Goal: Information Seeking & Learning: Learn about a topic

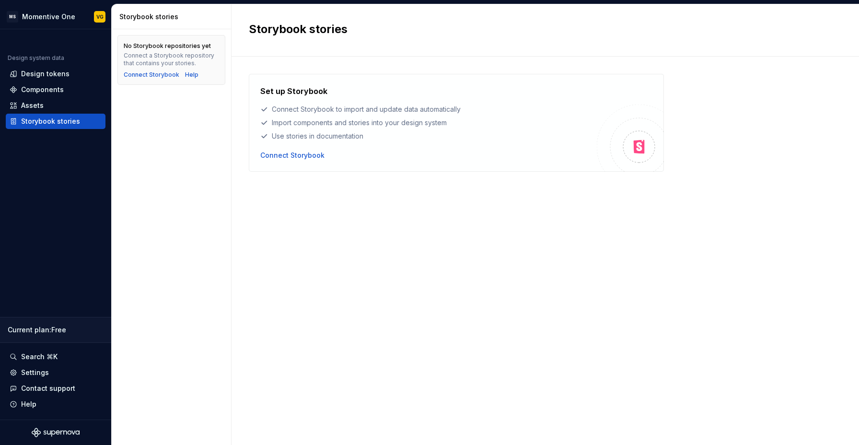
click at [352, 241] on div "Set up Storybook Connect Storybook to import and update data automatically Impo…" at bounding box center [545, 241] width 593 height 335
click at [45, 74] on div "Design tokens" at bounding box center [45, 74] width 48 height 10
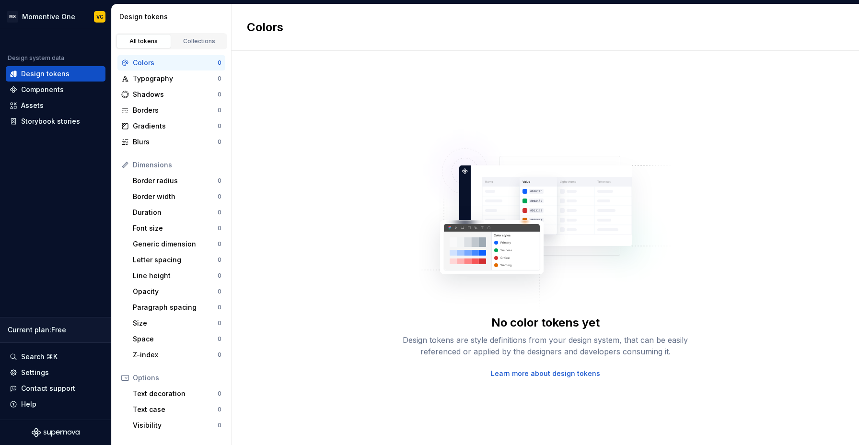
click at [388, 254] on div "No color tokens yet Design tokens are style definitions from your design system…" at bounding box center [546, 248] width 628 height 394
click at [327, 168] on div "No color tokens yet Design tokens are style definitions from your design system…" at bounding box center [546, 248] width 628 height 394
click at [33, 73] on div "Design tokens" at bounding box center [45, 74] width 48 height 10
click at [286, 123] on div "No color tokens yet Design tokens are style definitions from your design system…" at bounding box center [546, 248] width 628 height 394
click at [160, 82] on div "Typography" at bounding box center [175, 79] width 85 height 10
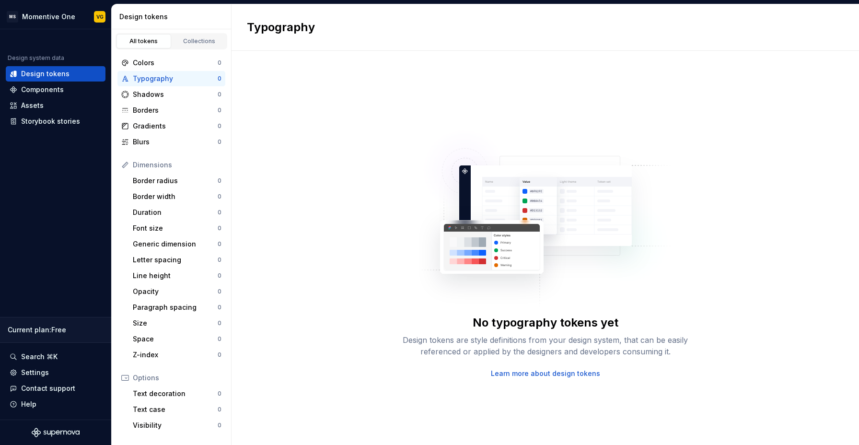
click at [392, 173] on div "No typography tokens yet Design tokens are style definitions from your design s…" at bounding box center [545, 247] width 307 height 261
click at [49, 22] on html "MS Momentive One VG Design system data Design tokens Components Assets Storyboo…" at bounding box center [429, 222] width 859 height 445
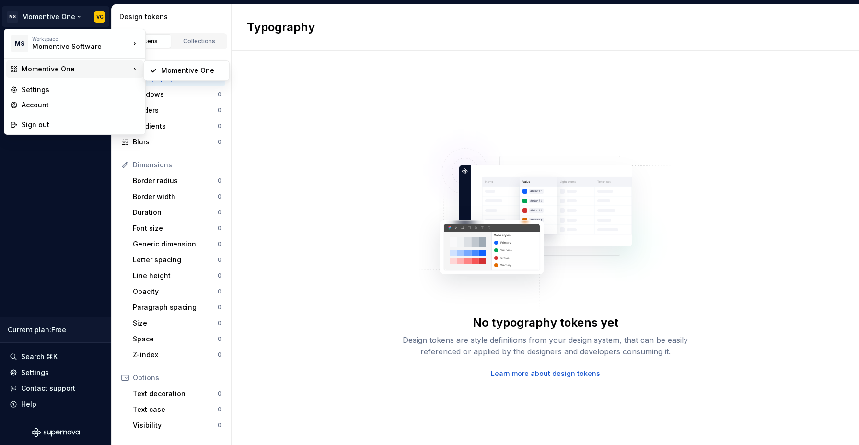
click at [342, 148] on html "MS Momentive One VG Design system data Design tokens Components Assets Storyboo…" at bounding box center [429, 222] width 859 height 445
click at [45, 22] on html "MS Momentive One VG Design system data Design tokens Components Assets Storyboo…" at bounding box center [429, 222] width 859 height 445
click at [46, 96] on div "Settings" at bounding box center [74, 89] width 137 height 15
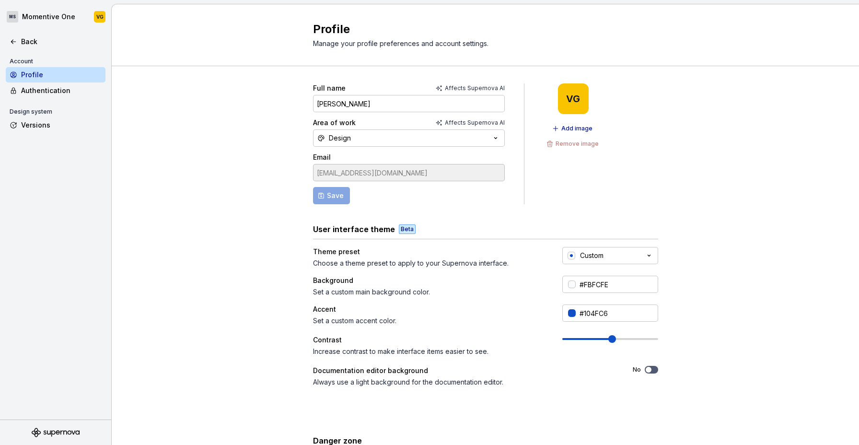
click at [609, 339] on span at bounding box center [613, 339] width 8 height 8
click at [469, 212] on div "Full name Affects Supernova AI VIjay Gaikwad Area of work Affects Supernova AI …" at bounding box center [485, 298] width 345 height 430
click at [571, 129] on span "Add image" at bounding box center [577, 129] width 31 height 8
click at [61, 88] on div "Authentication" at bounding box center [61, 91] width 81 height 10
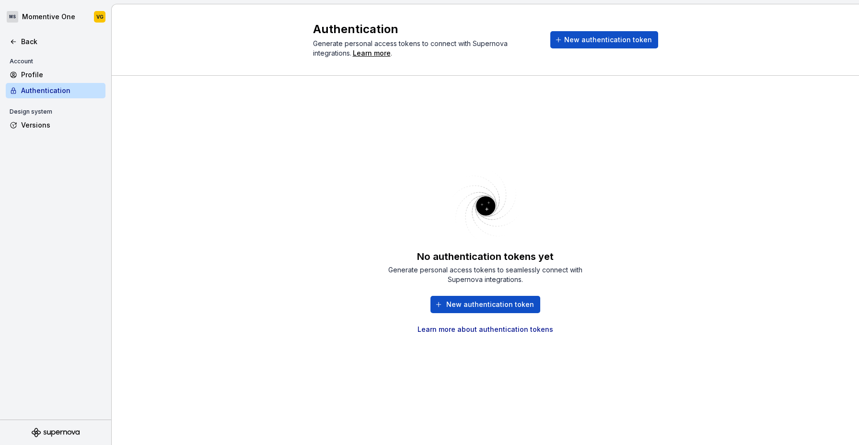
click at [624, 268] on div "No authentication tokens yet Generate personal access tokens to seamlessly conn…" at bounding box center [485, 251] width 345 height 316
click at [39, 129] on div "Versions" at bounding box center [61, 125] width 81 height 10
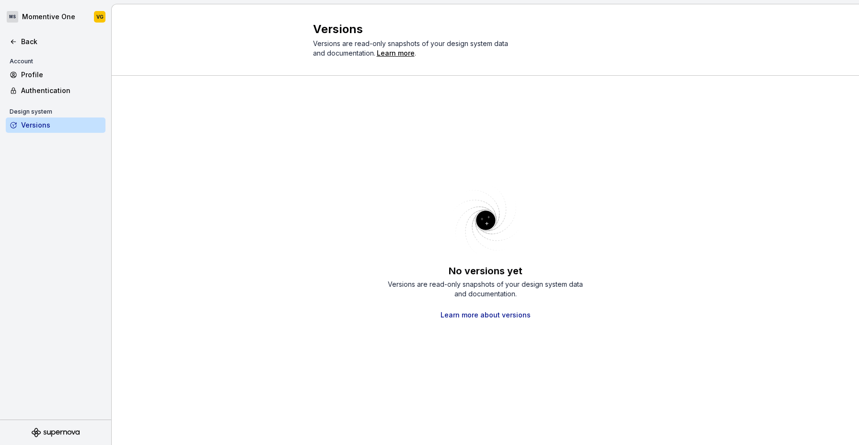
click at [292, 162] on div "No versions yet Versions are read-only snapshots of your design system data and…" at bounding box center [486, 260] width 748 height 369
click at [40, 72] on div "Profile" at bounding box center [61, 75] width 81 height 10
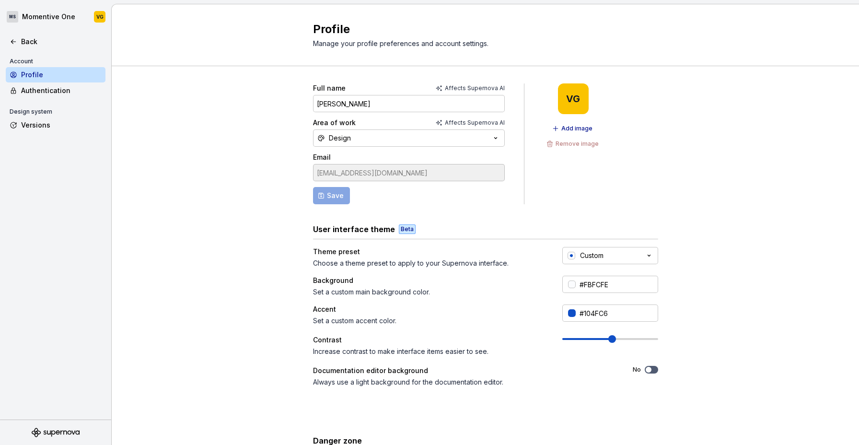
click at [697, 159] on div "Full name Affects Supernova AI VIjay Gaikwad Area of work Affects Supernova AI …" at bounding box center [486, 307] width 748 height 483
click at [461, 122] on p "Affects Supernova AI" at bounding box center [475, 123] width 60 height 8
click at [493, 124] on p "Affects Supernova AI" at bounding box center [475, 123] width 60 height 8
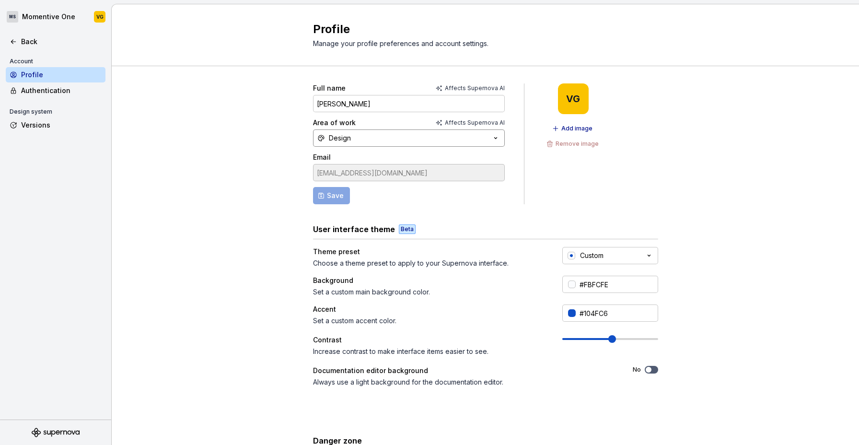
click at [481, 136] on button "Design" at bounding box center [409, 137] width 192 height 17
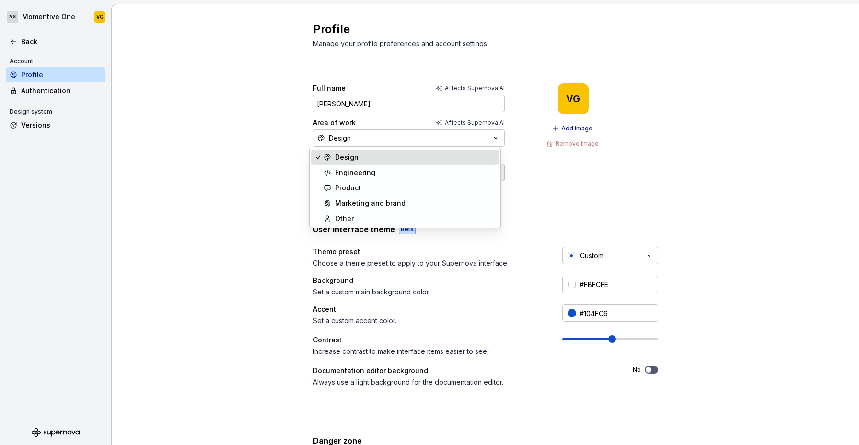
click at [372, 123] on div "Area of work Affects Supernova AI" at bounding box center [409, 123] width 192 height 10
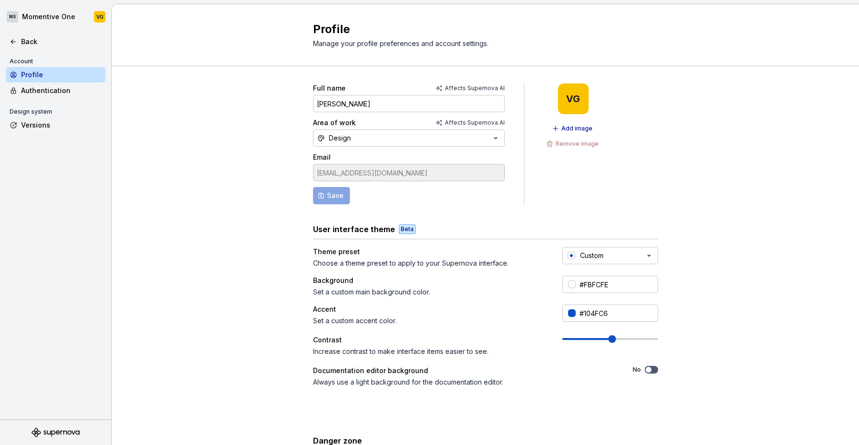
click at [379, 120] on div "Area of work Affects Supernova AI" at bounding box center [409, 123] width 192 height 10
click at [18, 38] on div "Back" at bounding box center [56, 42] width 92 height 10
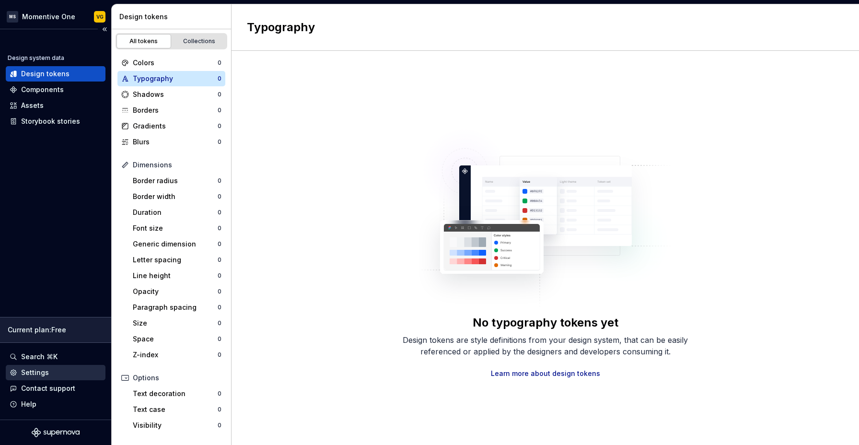
click at [45, 370] on div "Settings" at bounding box center [35, 373] width 28 height 10
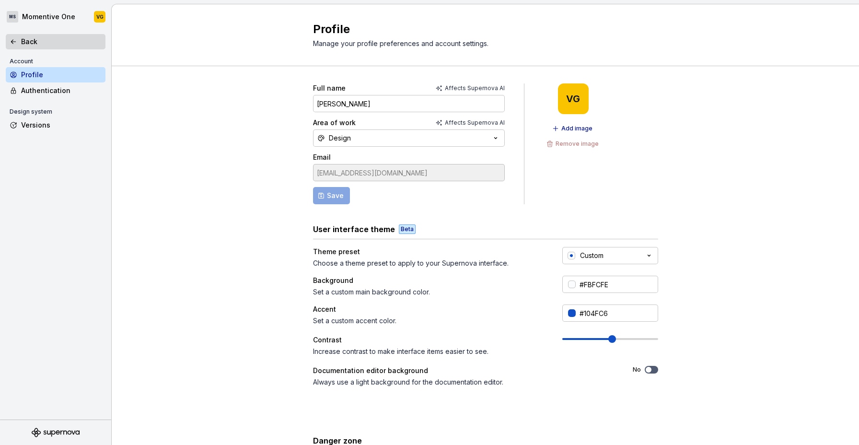
click at [23, 47] on div "Back" at bounding box center [56, 41] width 100 height 15
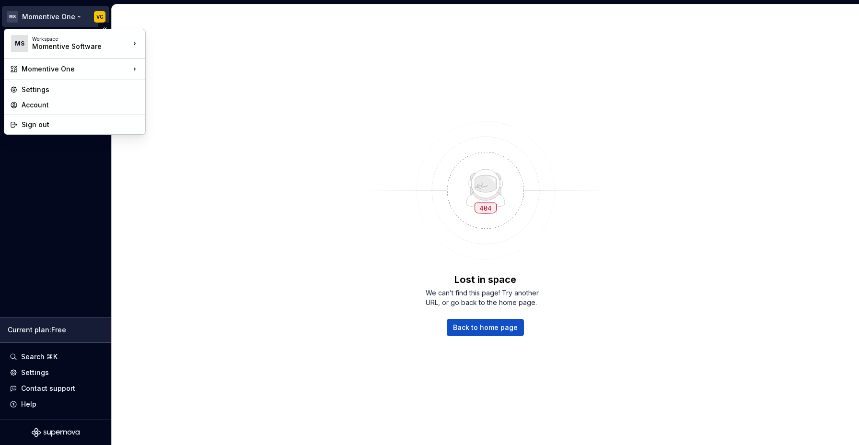
click at [19, 21] on html "MS Momentive One VG Design system data Design tokens Components Assets Storyboo…" at bounding box center [429, 222] width 859 height 445
click at [76, 66] on div "Momentive One" at bounding box center [76, 69] width 108 height 10
click at [203, 69] on div "Momentive One" at bounding box center [192, 71] width 62 height 10
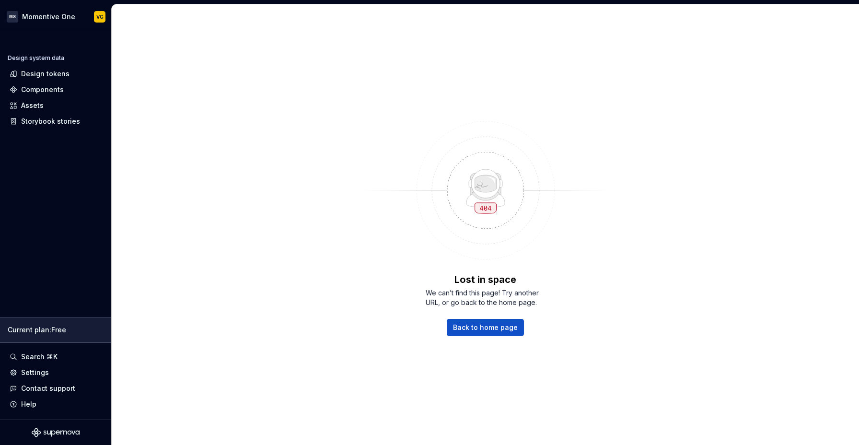
click at [209, 176] on div "Lost in space We can’t find this page! Try another URL, or go back to the home …" at bounding box center [486, 224] width 748 height 441
click at [45, 80] on div "Design tokens" at bounding box center [56, 73] width 100 height 15
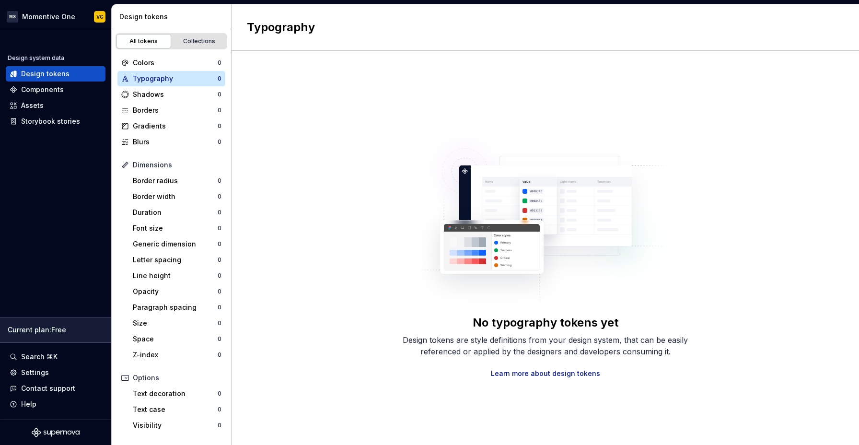
click at [323, 86] on div "No typography tokens yet Design tokens are style definitions from your design s…" at bounding box center [546, 248] width 628 height 394
click at [45, 91] on div "Components" at bounding box center [42, 90] width 43 height 10
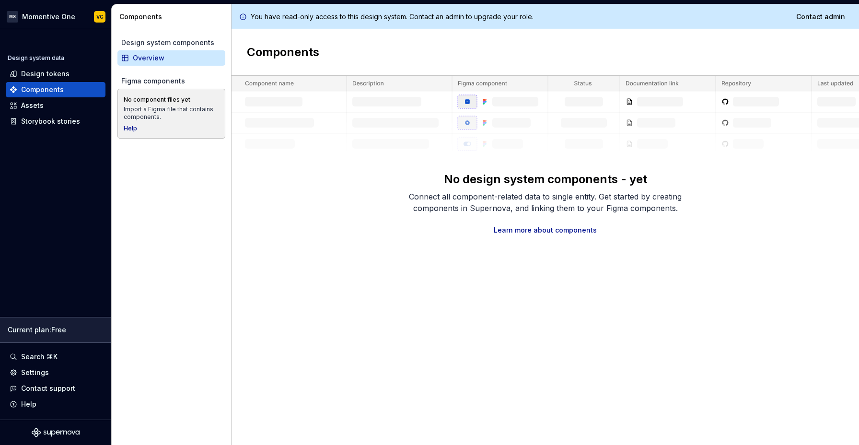
click at [397, 220] on div "No design system components - yet Connect all component-related data to single …" at bounding box center [545, 203] width 307 height 63
click at [505, 116] on img at bounding box center [546, 115] width 628 height 79
click at [389, 226] on div "No design system components - yet Connect all component-related data to single …" at bounding box center [546, 155] width 628 height 159
click at [328, 18] on p "You have read-only access to this design system. Contact an admin to upgrade yo…" at bounding box center [392, 17] width 283 height 10
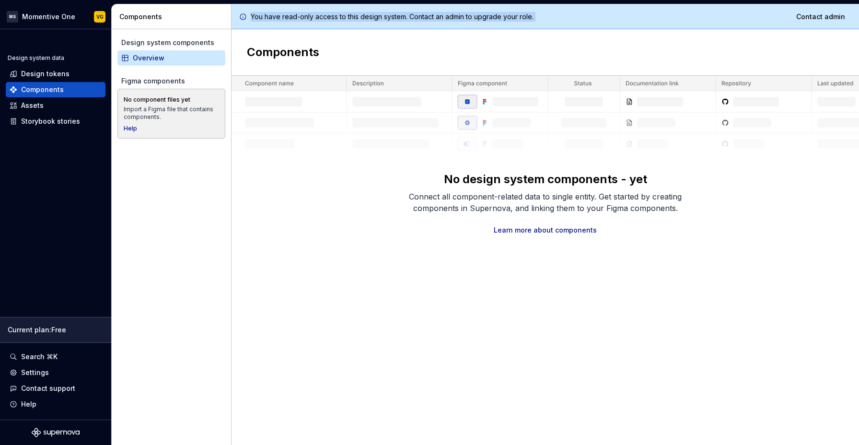
click at [328, 18] on p "You have read-only access to this design system. Contact an admin to upgrade yo…" at bounding box center [392, 17] width 283 height 10
click at [315, 182] on div "No design system components - yet Connect all component-related data to single …" at bounding box center [546, 155] width 628 height 159
click at [331, 182] on div "No design system components - yet Connect all component-related data to single …" at bounding box center [546, 155] width 628 height 159
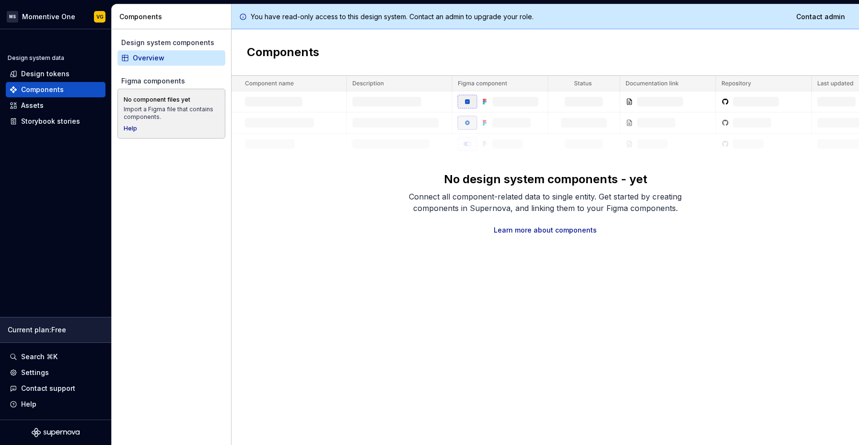
click at [314, 282] on div "You have read-only access to this design system. Contact an admin to upgrade yo…" at bounding box center [546, 224] width 628 height 441
